Goal: Navigation & Orientation: Find specific page/section

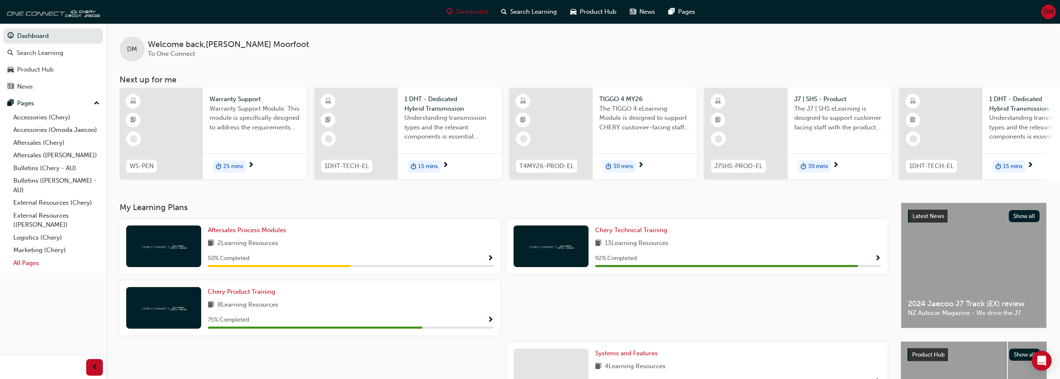
click at [30, 261] on link "All Pages" at bounding box center [56, 263] width 93 height 13
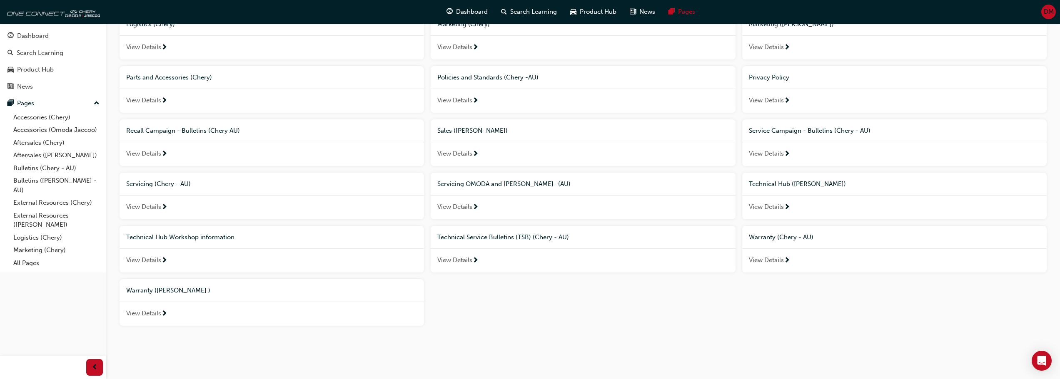
scroll to position [312, 0]
click at [152, 258] on span "View Details" at bounding box center [143, 260] width 35 height 10
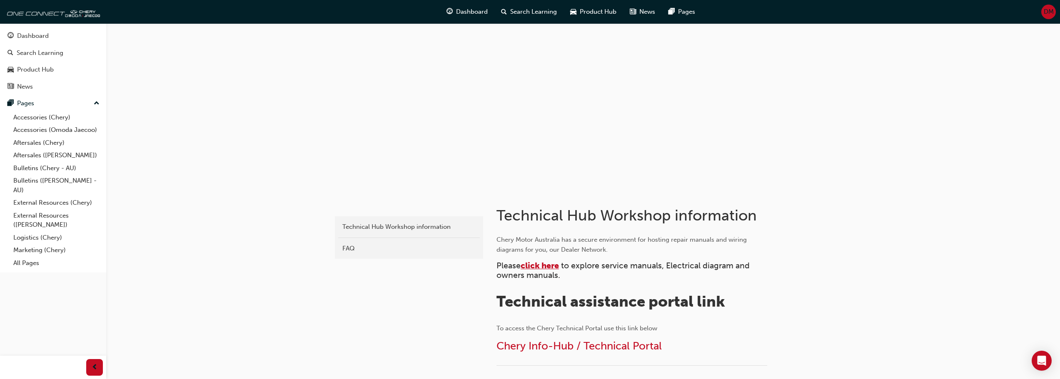
click at [543, 266] on span "click here" at bounding box center [539, 266] width 38 height 10
